Goal: Task Accomplishment & Management: Use online tool/utility

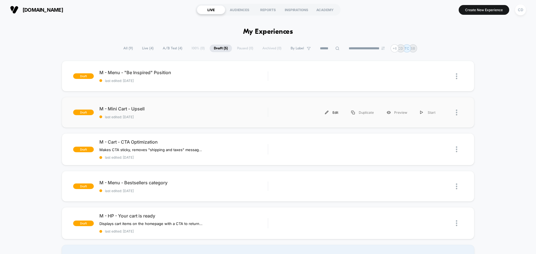
click at [267, 113] on div "Edit" at bounding box center [331, 112] width 26 height 13
